Goal: Task Accomplishment & Management: Manage account settings

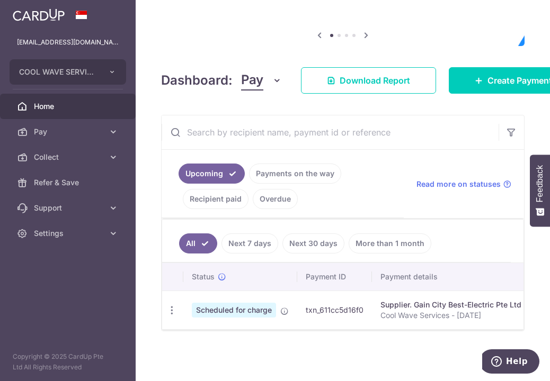
click at [282, 177] on link "Payments on the way" at bounding box center [295, 174] width 92 height 20
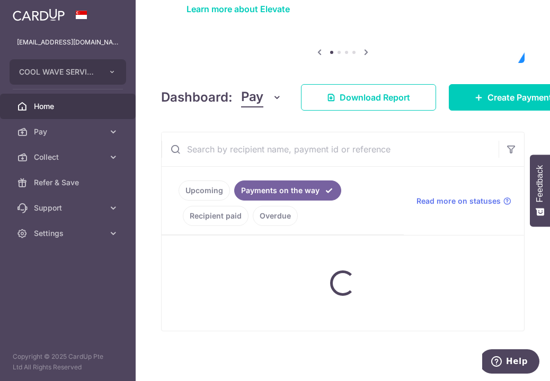
click at [283, 161] on input "text" at bounding box center [330, 149] width 337 height 34
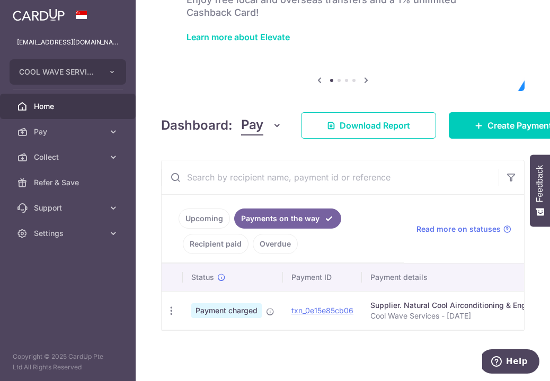
drag, startPoint x: 272, startPoint y: 330, endPoint x: 352, endPoint y: 335, distance: 80.1
click at [352, 335] on div "× Pause Schedule Pause all future payments in this series Pause just this one p…" at bounding box center [343, 190] width 414 height 381
click at [331, 309] on td "txn_0e15e85cb06" at bounding box center [322, 310] width 79 height 39
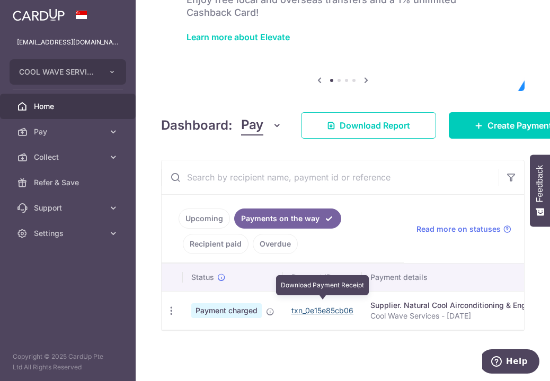
drag, startPoint x: 335, startPoint y: 305, endPoint x: 317, endPoint y: 49, distance: 256.5
click at [335, 306] on link "txn_0e15e85cb06" at bounding box center [322, 310] width 62 height 9
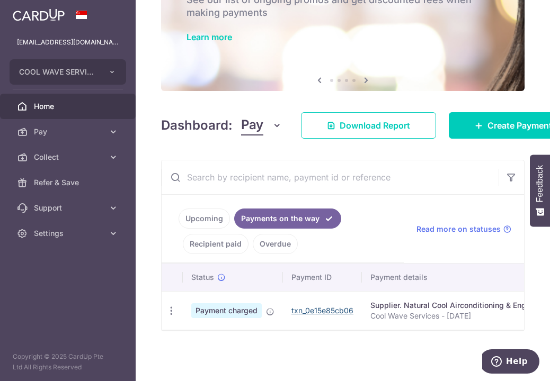
click at [180, 11] on div "PROMO Enjoy lowered fees on your business payments See our list of ongoing prom…" at bounding box center [342, 2] width 363 height 119
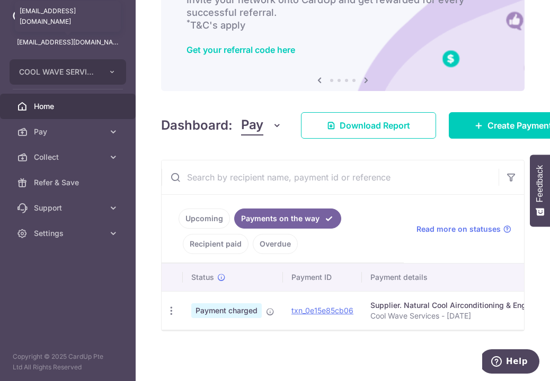
click at [109, 45] on p "[EMAIL_ADDRESS][DOMAIN_NAME]" at bounding box center [68, 42] width 102 height 11
click at [110, 60] on button "COOL WAVE SERVICES" at bounding box center [68, 71] width 117 height 25
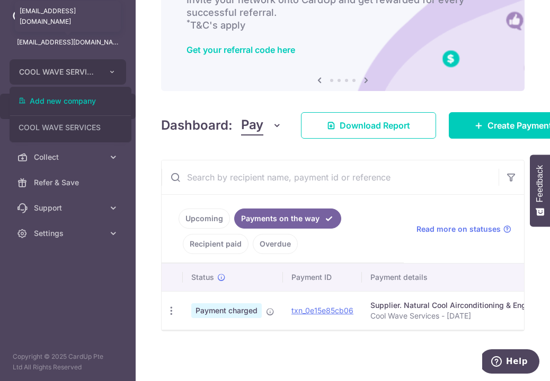
click at [106, 41] on p "[EMAIL_ADDRESS][DOMAIN_NAME]" at bounding box center [68, 42] width 102 height 11
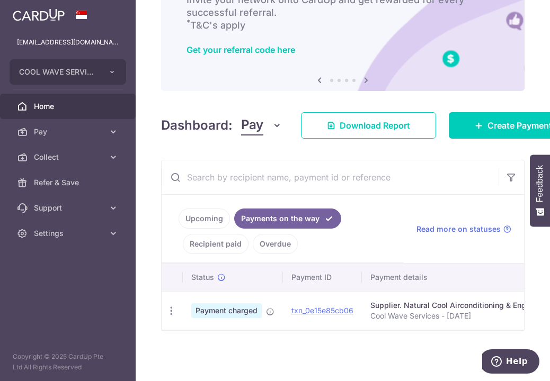
click at [71, 37] on div "[EMAIL_ADDRESS][DOMAIN_NAME]" at bounding box center [68, 42] width 136 height 25
click at [90, 84] on button "COOL WAVE SERVICES" at bounding box center [68, 71] width 117 height 25
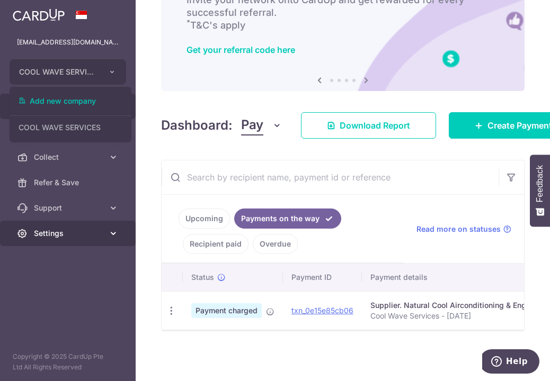
click at [34, 243] on link "Settings" at bounding box center [68, 233] width 136 height 25
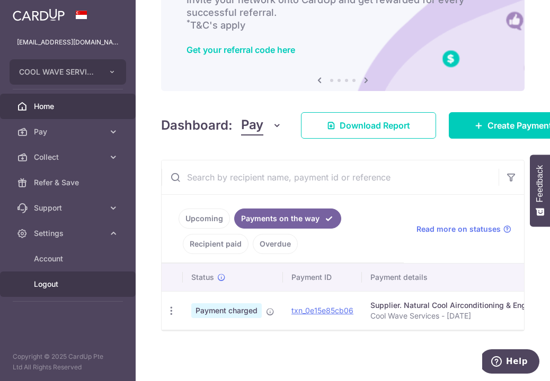
click at [65, 286] on span "Logout" at bounding box center [69, 284] width 70 height 11
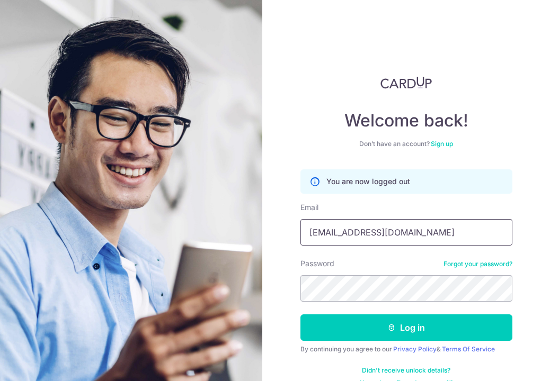
click at [330, 239] on input "[EMAIL_ADDRESS][DOMAIN_NAME]" at bounding box center [406, 232] width 212 height 26
type input "admin@coolwaveaircon.com"
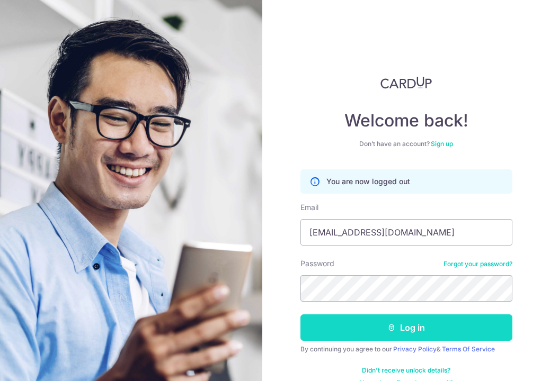
click at [341, 326] on button "Log in" at bounding box center [406, 328] width 212 height 26
